Goal: Check status: Check status

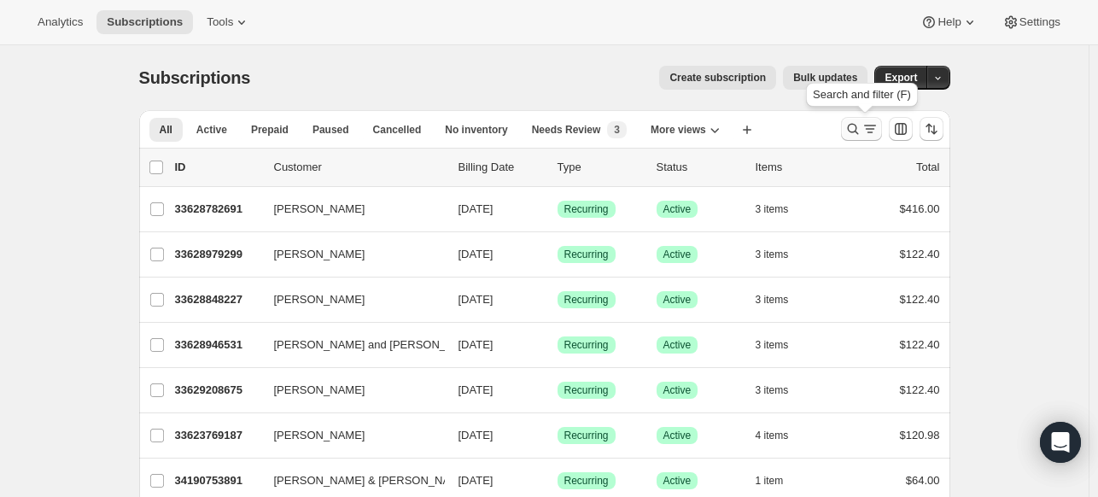
click at [861, 129] on icon "Search and filter results" at bounding box center [853, 128] width 17 height 17
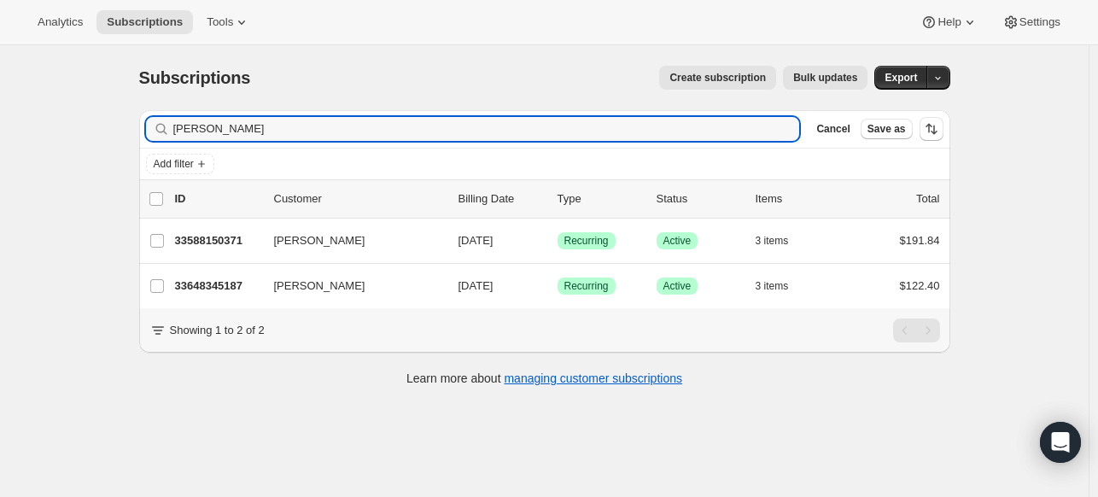
type input "[PERSON_NAME]"
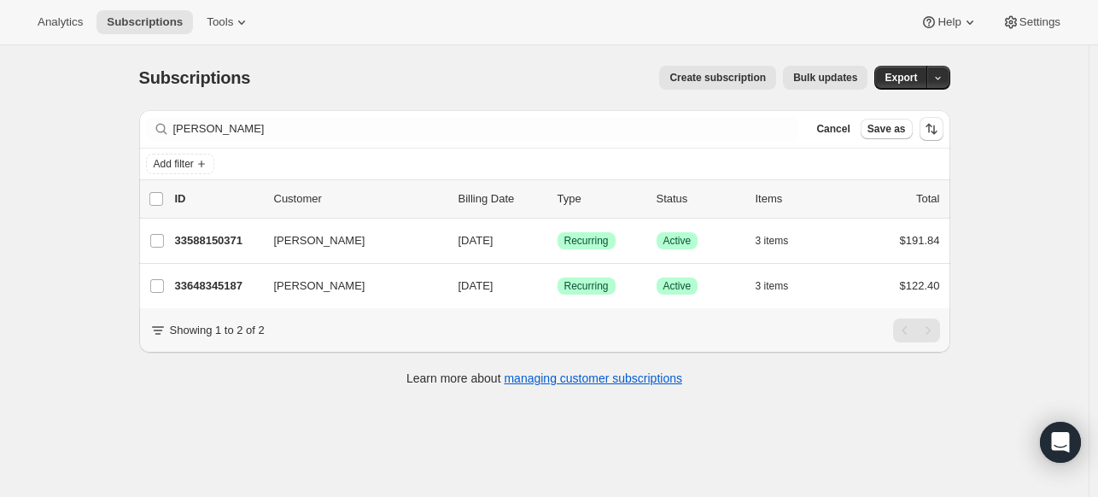
click at [99, 237] on div "Subscriptions. This page is ready Subscriptions Create subscription Bulk update…" at bounding box center [544, 293] width 1089 height 497
click at [833, 135] on span "Cancel" at bounding box center [832, 129] width 33 height 14
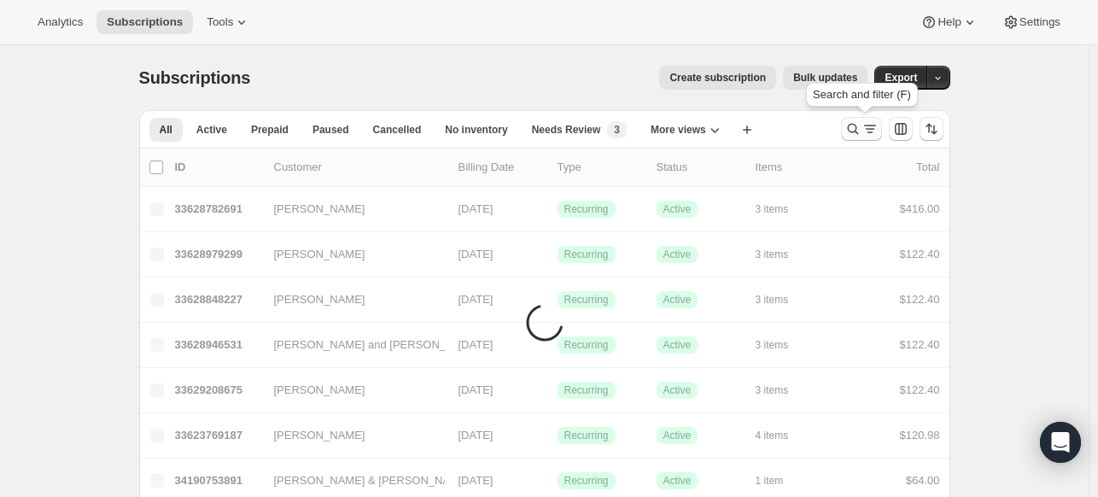
click at [857, 133] on icon "Search and filter results" at bounding box center [853, 128] width 17 height 17
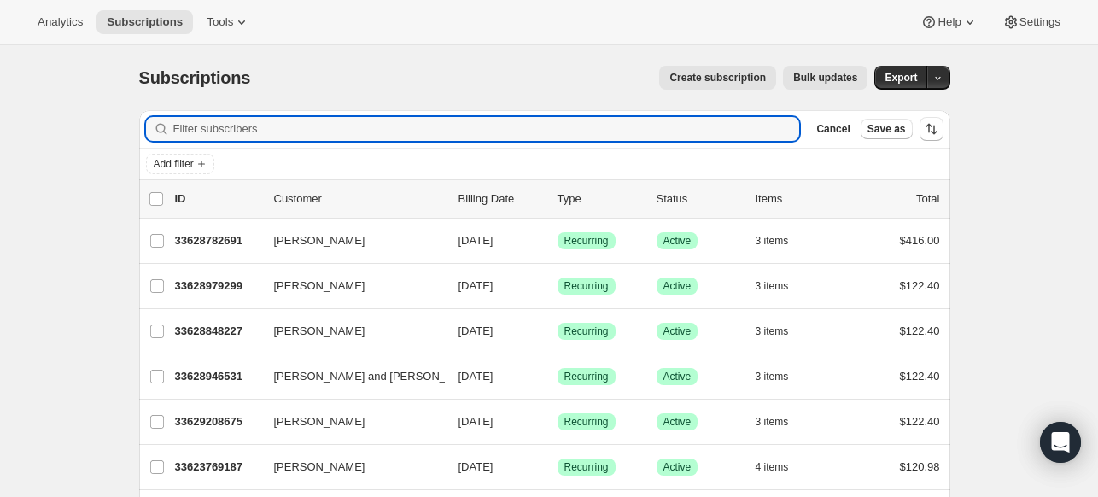
paste input "[EMAIL_ADDRESS][DOMAIN_NAME]"
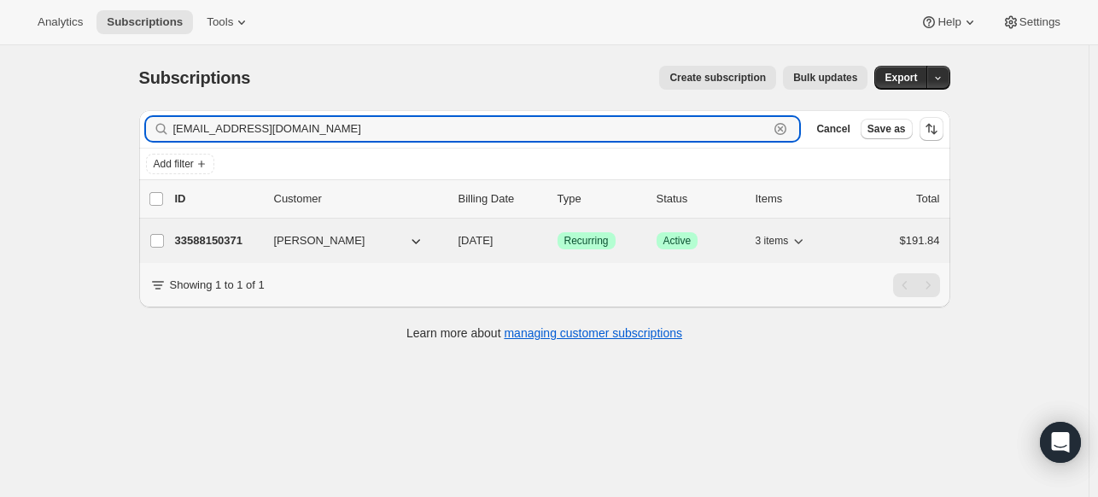
type input "[EMAIL_ADDRESS][DOMAIN_NAME]"
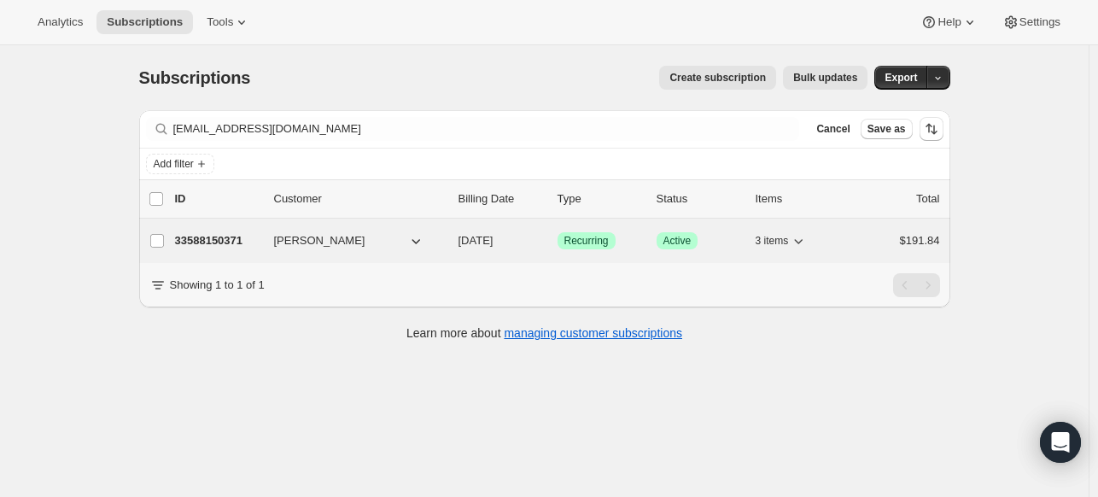
click at [209, 239] on p "33588150371" at bounding box center [217, 240] width 85 height 17
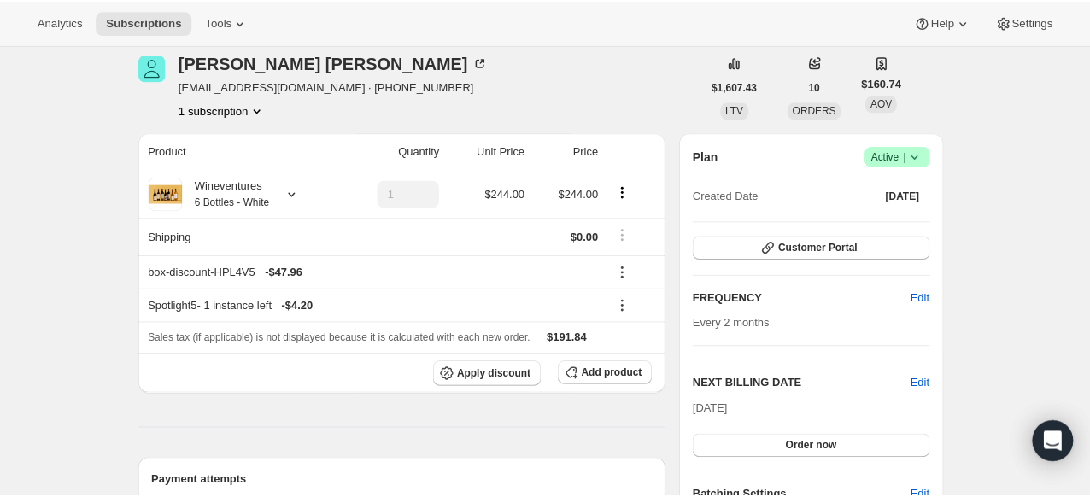
scroll to position [68, 0]
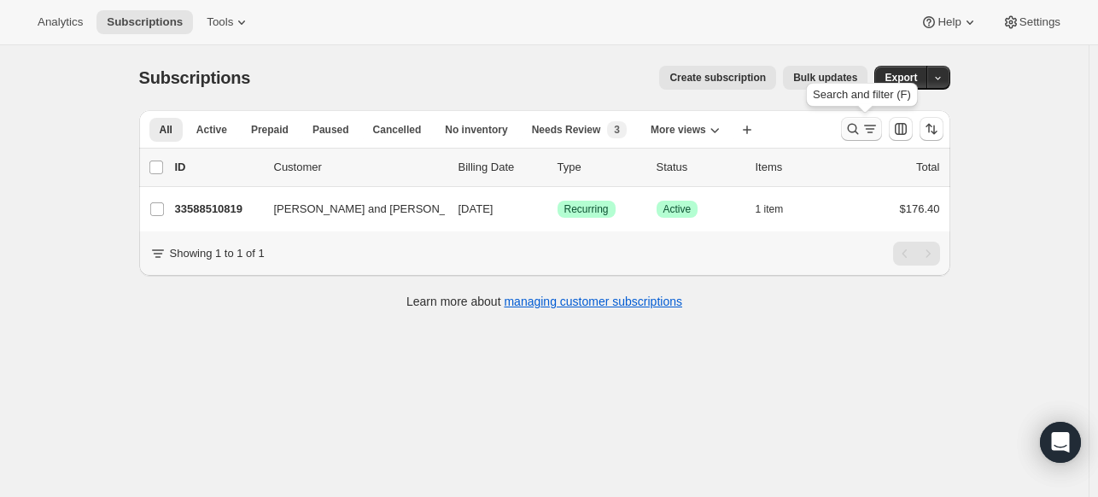
click at [853, 136] on icon "Search and filter results" at bounding box center [853, 128] width 17 height 17
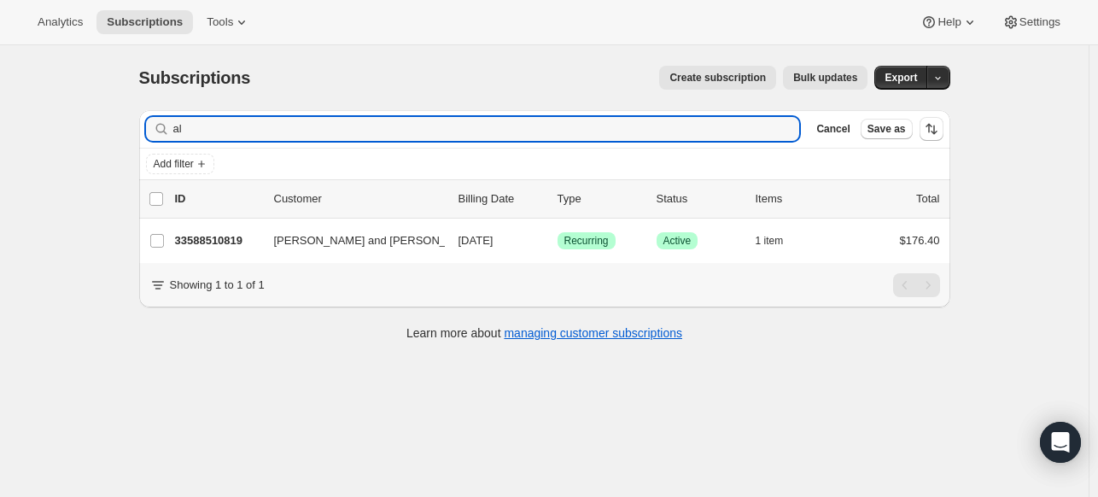
type input "a"
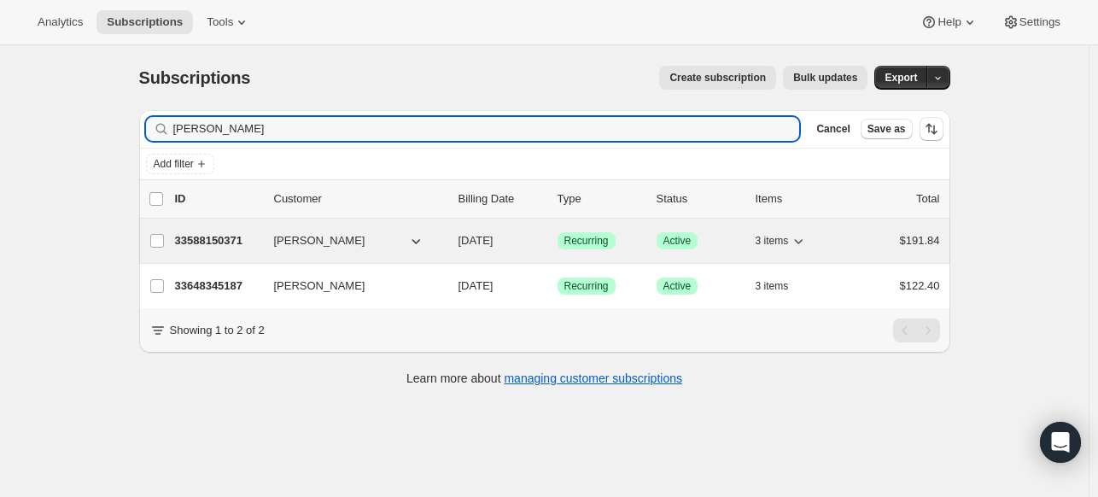
type input "[PERSON_NAME]"
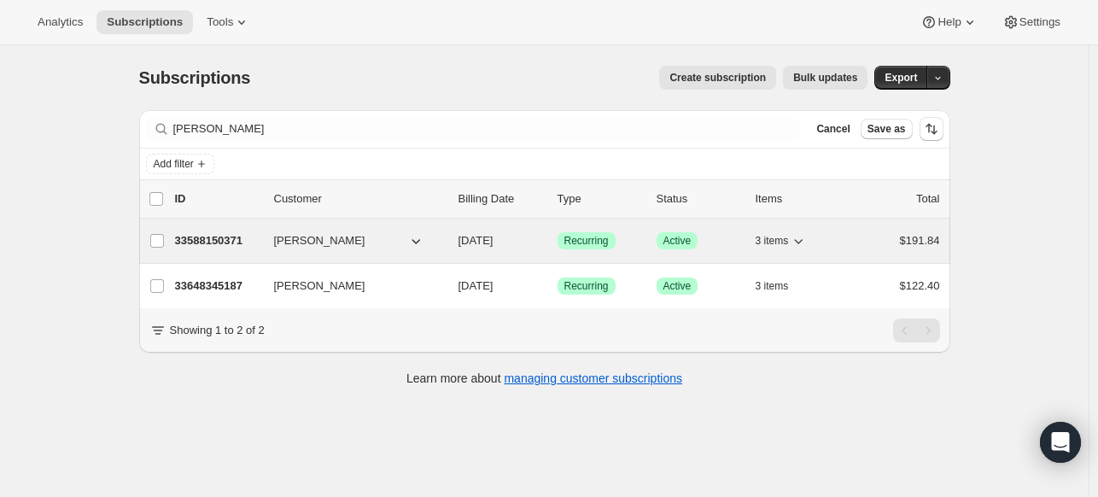
click at [222, 238] on p "33588150371" at bounding box center [217, 240] width 85 height 17
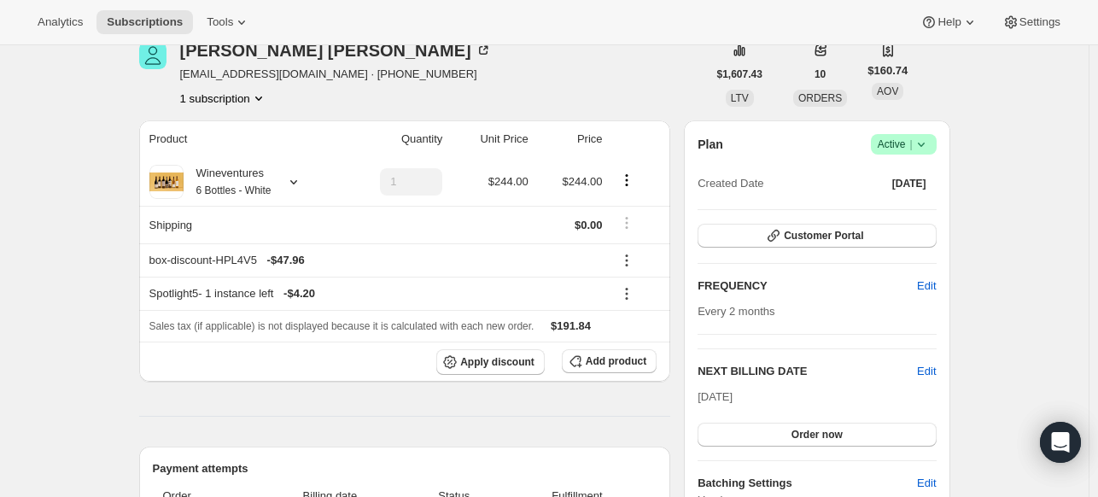
scroll to position [72, 0]
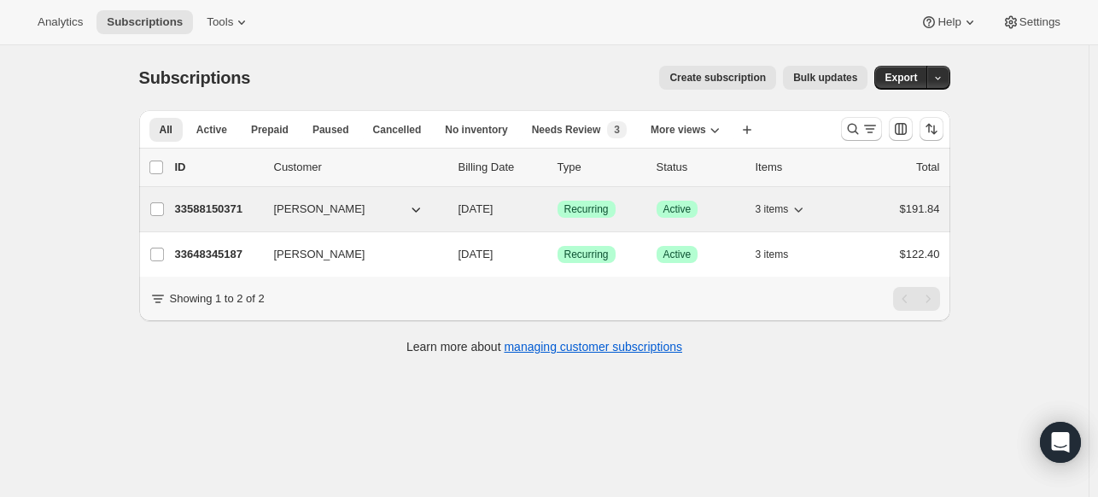
click at [232, 208] on p "33588150371" at bounding box center [217, 209] width 85 height 17
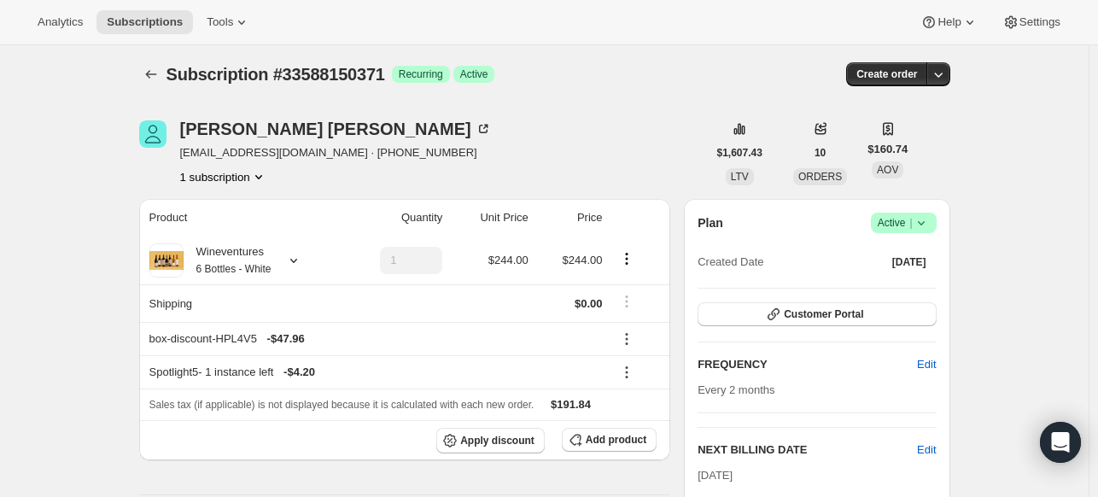
scroll to position [3, 0]
click at [880, 312] on button "Customer Portal" at bounding box center [817, 315] width 238 height 24
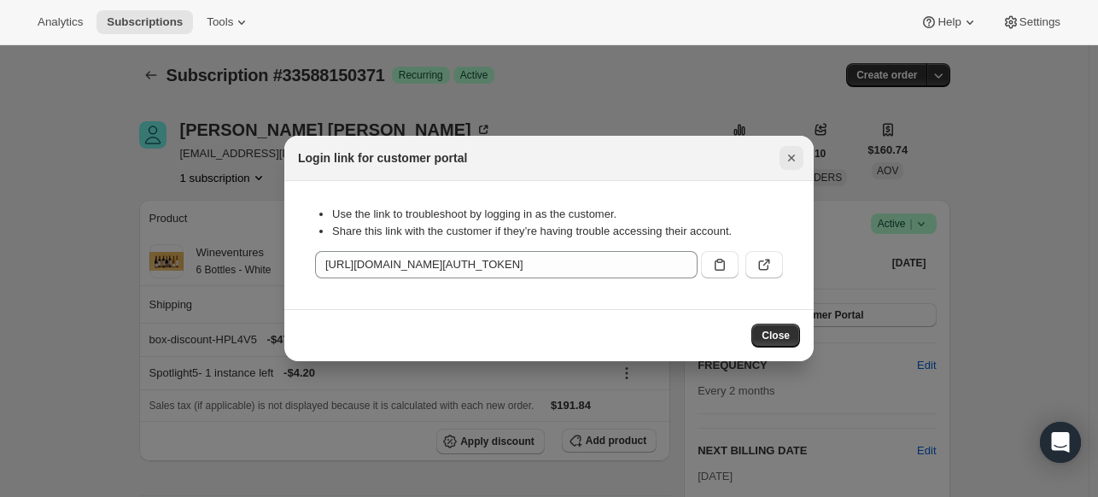
click at [797, 160] on icon "Close" at bounding box center [791, 157] width 17 height 17
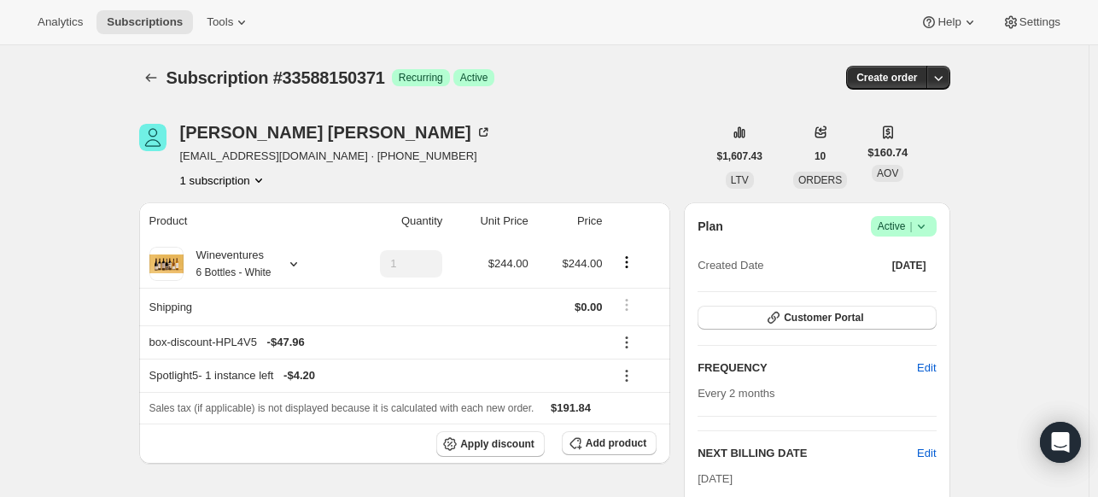
click at [728, 37] on div "Analytics Subscriptions Tools Help Settings" at bounding box center [549, 22] width 1098 height 45
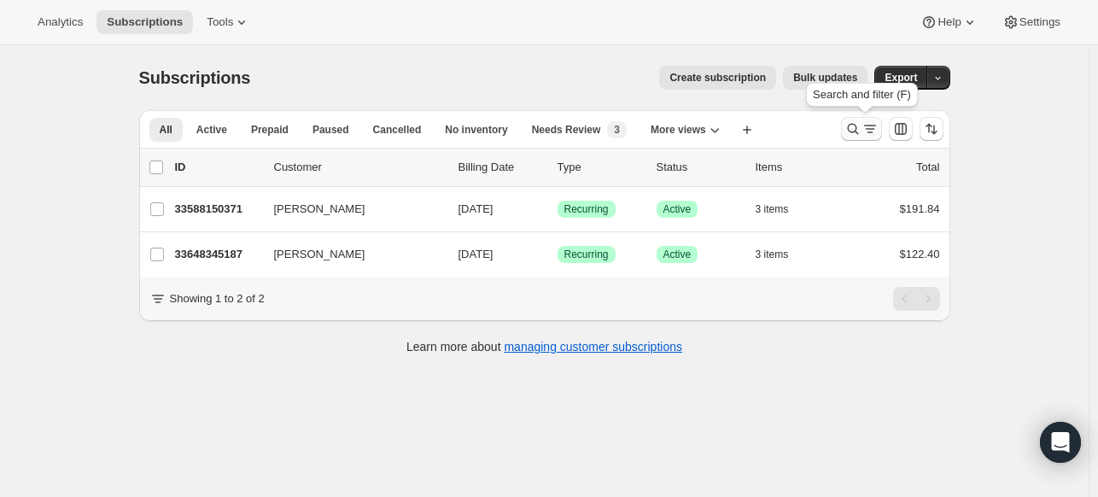
click at [858, 132] on icon "Search and filter results" at bounding box center [852, 129] width 11 height 11
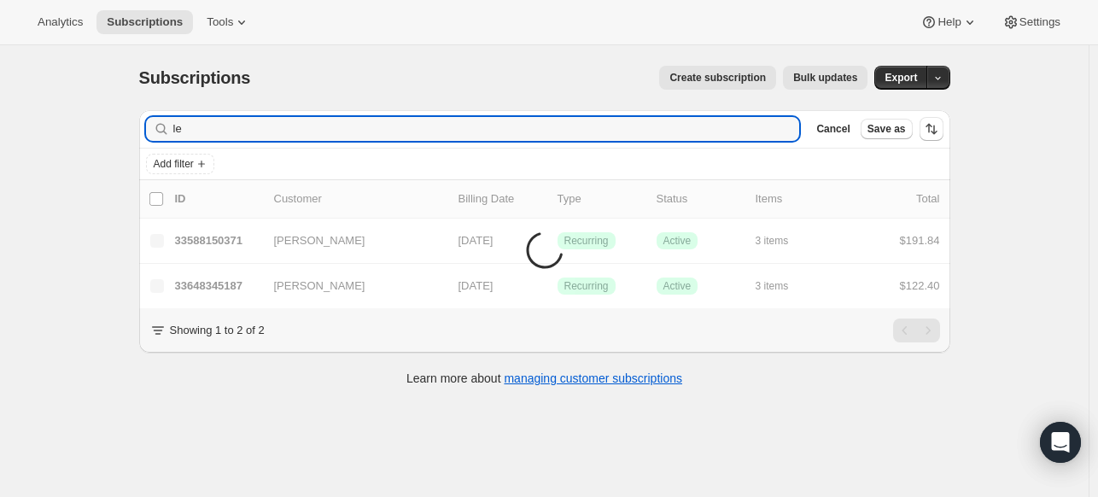
type input "l"
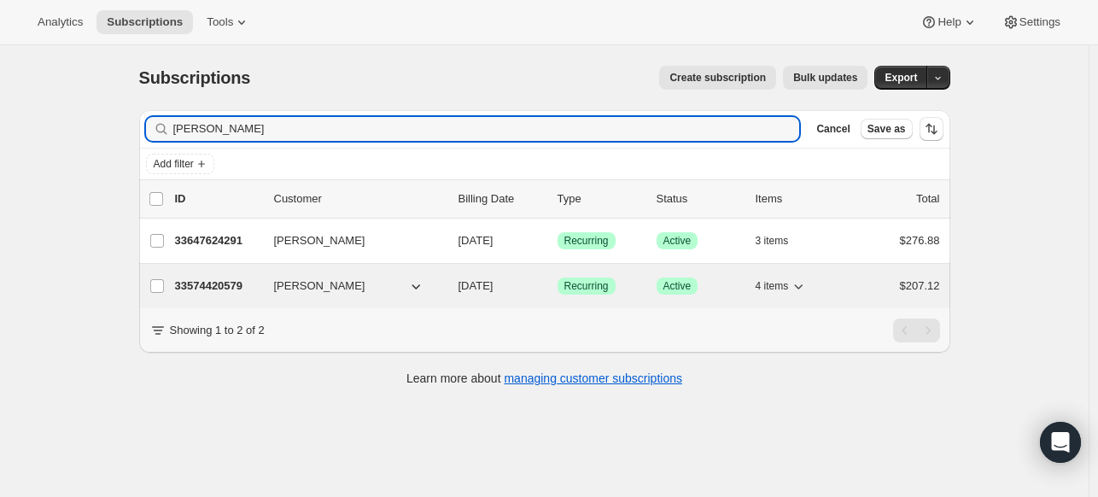
type input "phelps"
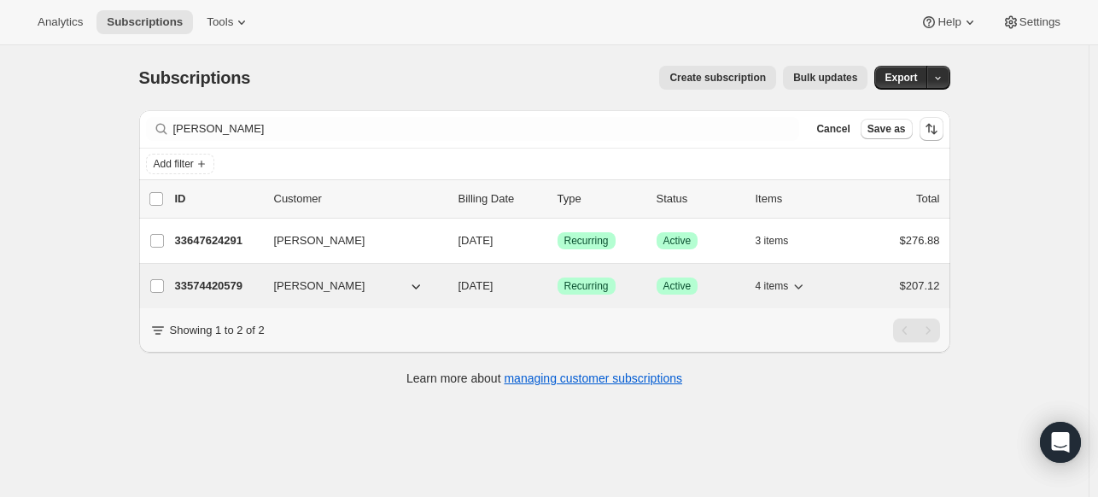
click at [222, 286] on p "33574420579" at bounding box center [217, 286] width 85 height 17
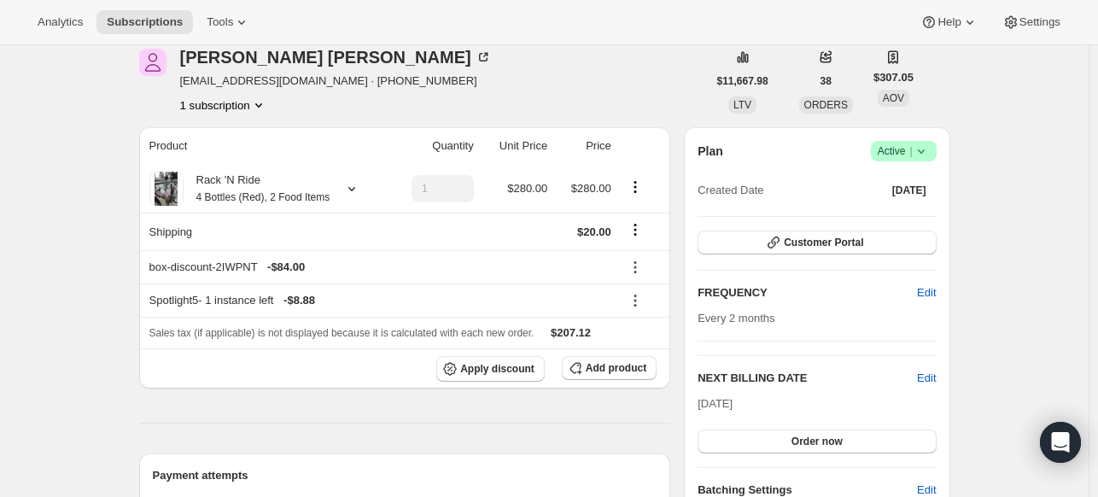
scroll to position [77, 0]
